Goal: Task Accomplishment & Management: Use online tool/utility

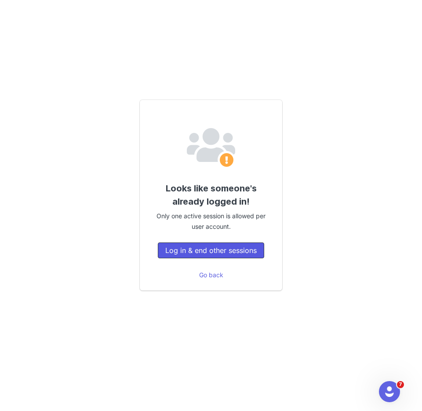
click at [251, 252] on button "Log in & end other sessions" at bounding box center [211, 250] width 106 height 16
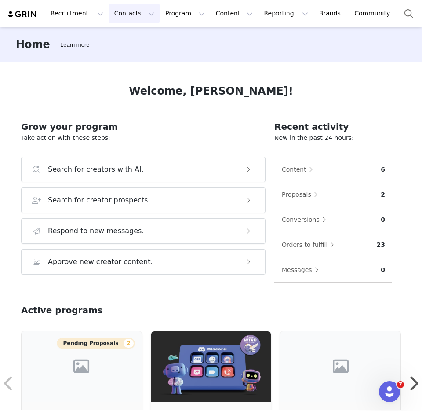
click at [127, 16] on button "Contacts Contacts" at bounding box center [134, 14] width 51 height 20
click at [144, 42] on div "Creators" at bounding box center [137, 38] width 59 height 9
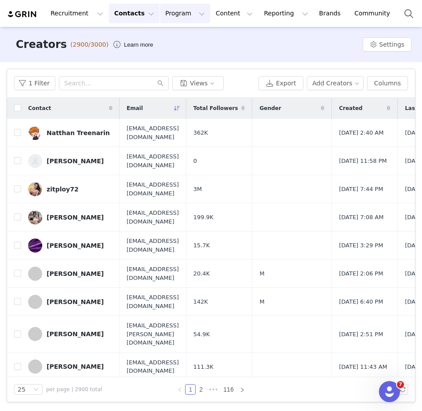
click at [171, 14] on button "Program Program" at bounding box center [185, 14] width 50 height 20
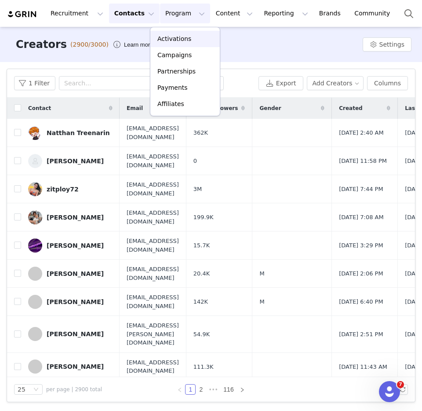
click at [173, 31] on link "Activations" at bounding box center [184, 39] width 69 height 16
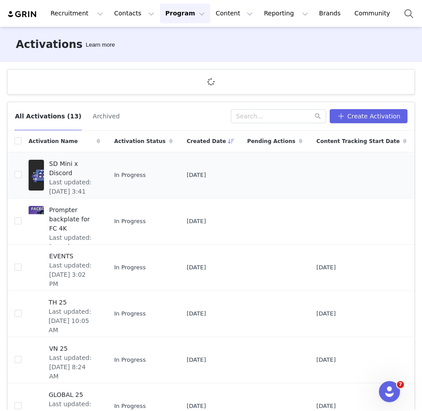
scroll to position [15, 0]
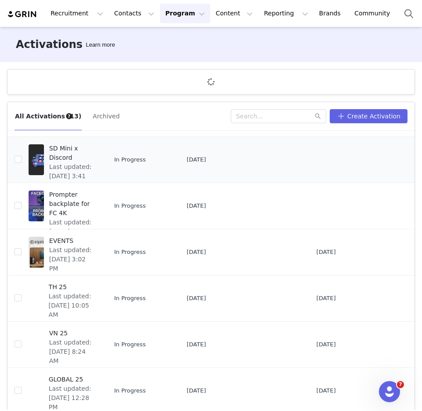
click at [58, 146] on span "SD Mini x Discord" at bounding box center [72, 153] width 46 height 18
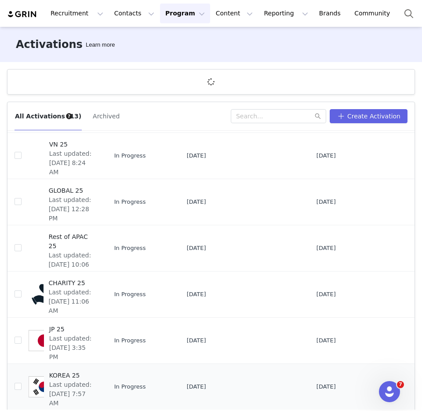
scroll to position [2, 0]
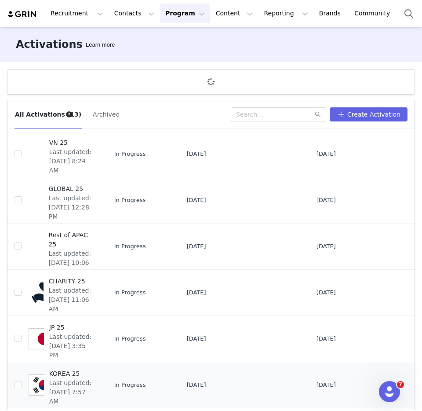
click at [55, 369] on span "KOREA 25" at bounding box center [72, 373] width 46 height 9
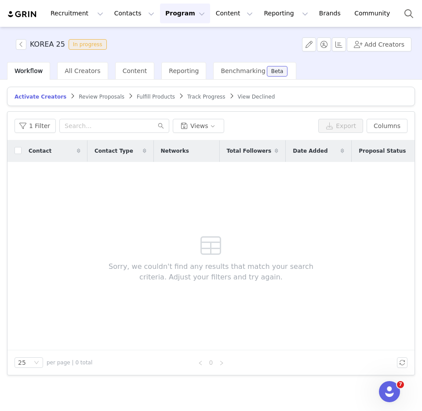
click at [90, 60] on div "KOREA 25 In progress Add Creators" at bounding box center [211, 44] width 422 height 35
click at [88, 69] on span "All Creators" at bounding box center [83, 70] width 36 height 7
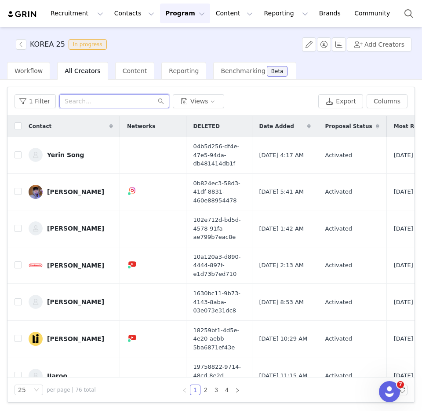
click at [66, 101] on input "text" at bounding box center [114, 101] width 110 height 14
type input "h"
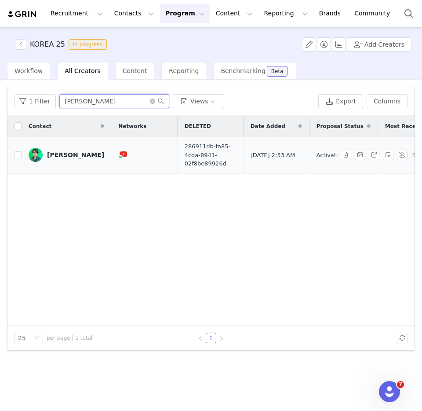
type input "jinhee han"
click at [55, 153] on div "JinHee Han" at bounding box center [75, 154] width 57 height 7
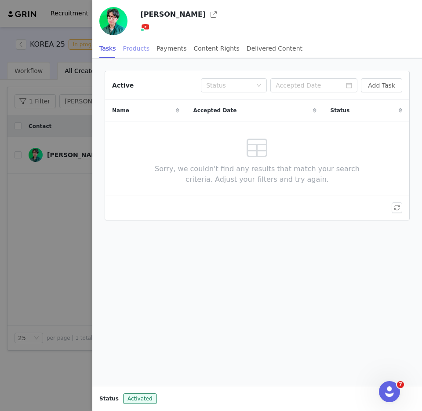
click at [138, 52] on div "Products" at bounding box center [136, 49] width 26 height 20
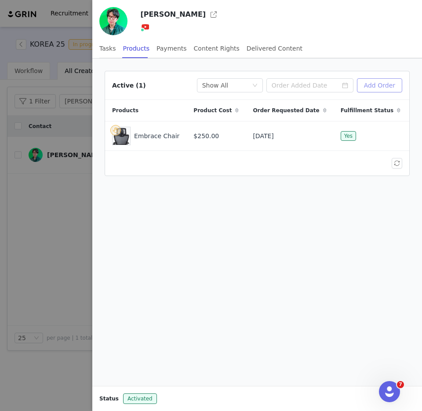
click at [388, 83] on button "Add Order" at bounding box center [379, 85] width 45 height 14
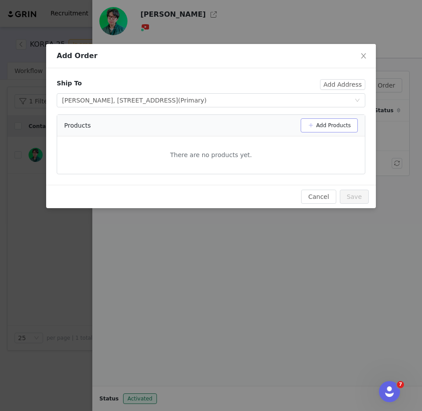
click at [333, 128] on button "Add Products" at bounding box center [329, 125] width 57 height 14
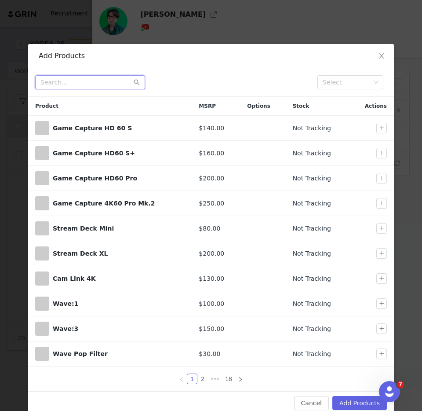
click at [82, 87] on input "text" at bounding box center [90, 82] width 110 height 14
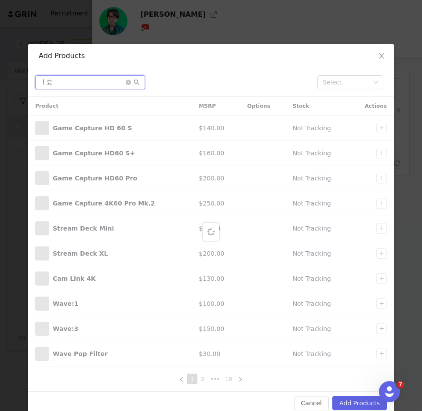
type input "ㅏ"
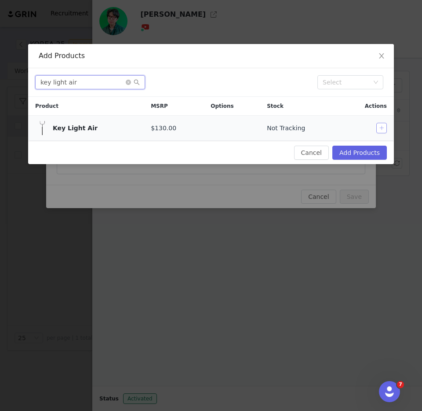
type input "key light air"
click at [383, 125] on button "button" at bounding box center [381, 128] width 11 height 11
drag, startPoint x: 128, startPoint y: 80, endPoint x: 121, endPoint y: 80, distance: 7.0
click at [128, 80] on icon "icon: close-circle" at bounding box center [128, 82] width 5 height 5
click at [80, 82] on input "text" at bounding box center [90, 82] width 110 height 14
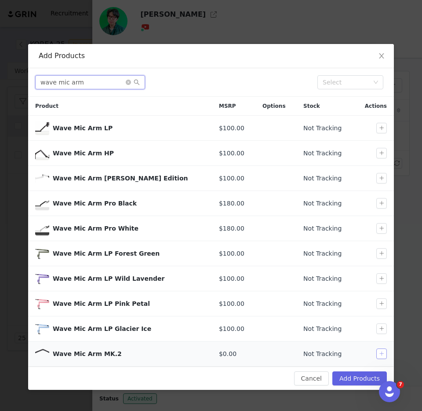
type input "wave mic arm"
click at [382, 355] on button "button" at bounding box center [381, 353] width 11 height 11
click at [356, 376] on button "Add Products" at bounding box center [359, 378] width 55 height 14
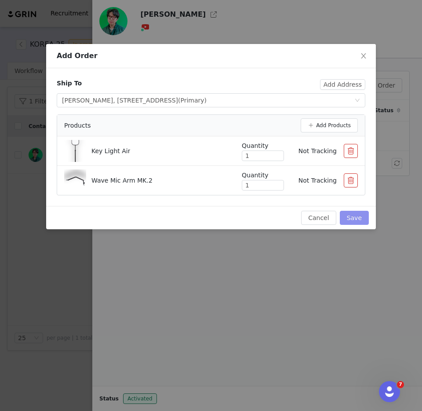
click at [357, 219] on button "Save" at bounding box center [354, 218] width 29 height 14
